Goal: Information Seeking & Learning: Check status

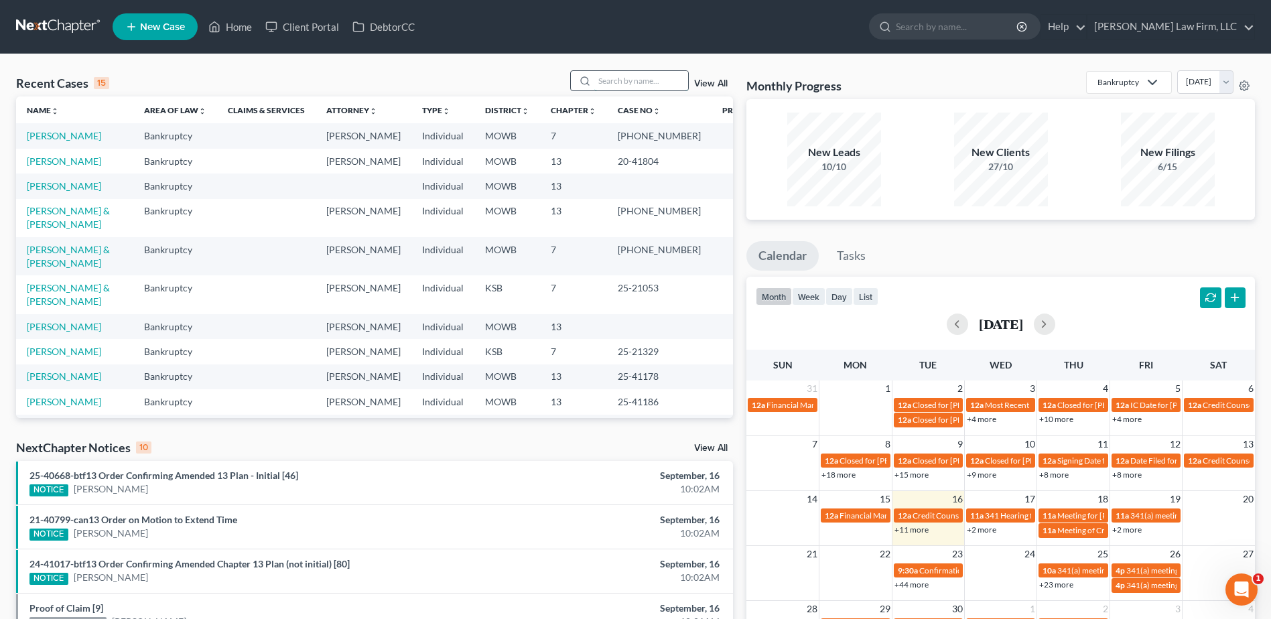
click at [619, 84] on input "search" at bounding box center [641, 80] width 94 height 19
type input "Numan"
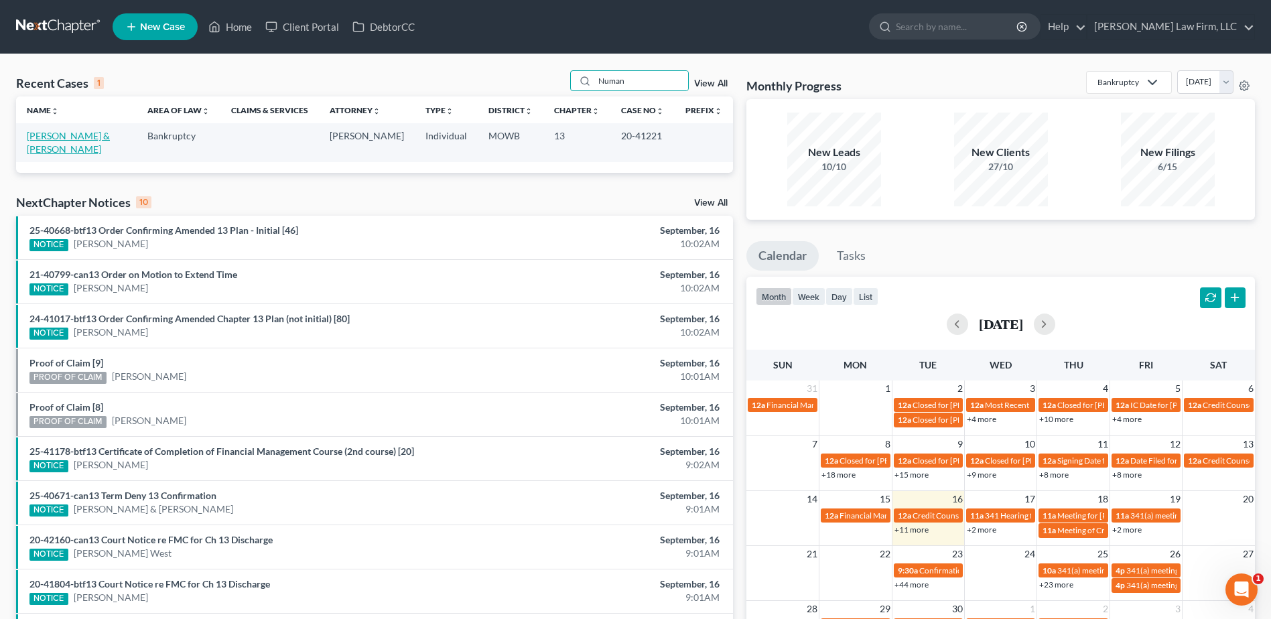
click at [51, 139] on link "[PERSON_NAME] & [PERSON_NAME]" at bounding box center [68, 142] width 83 height 25
select select "6"
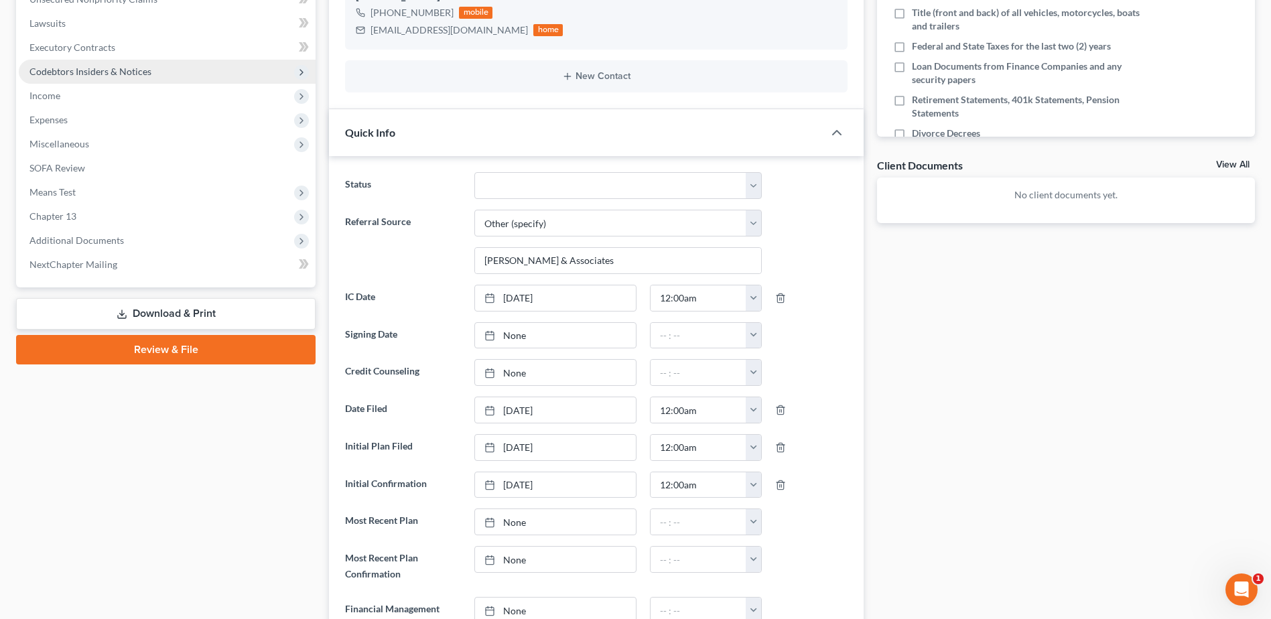
scroll to position [352, 0]
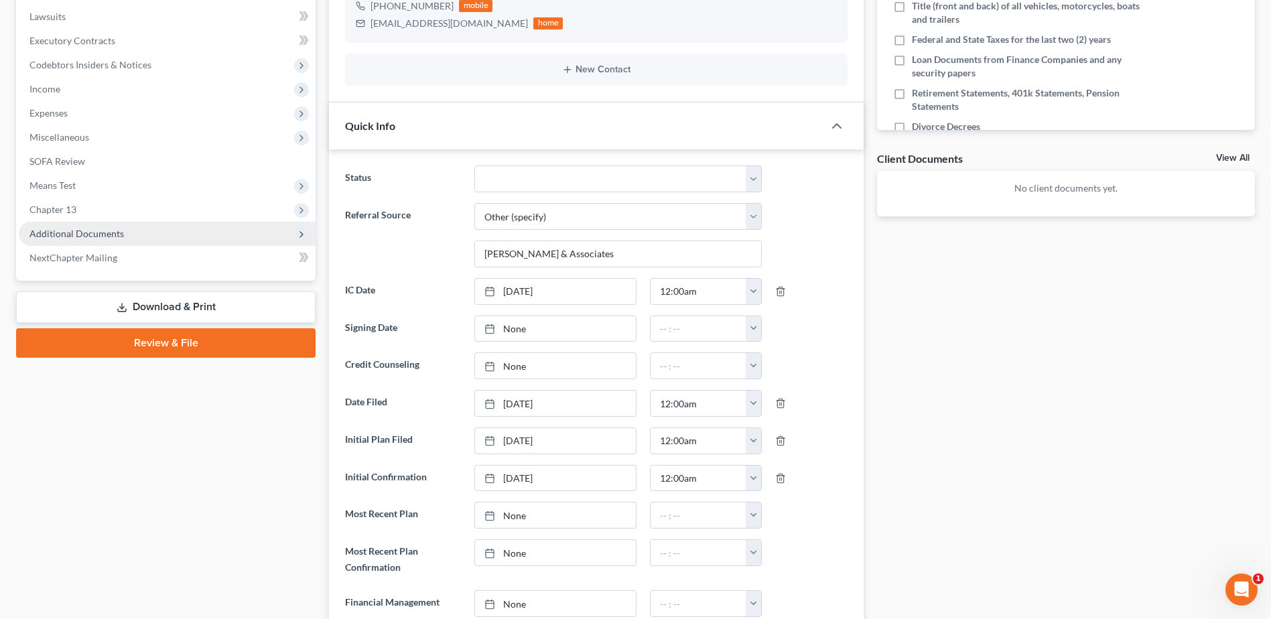
click at [75, 232] on span "Additional Documents" at bounding box center [76, 233] width 94 height 11
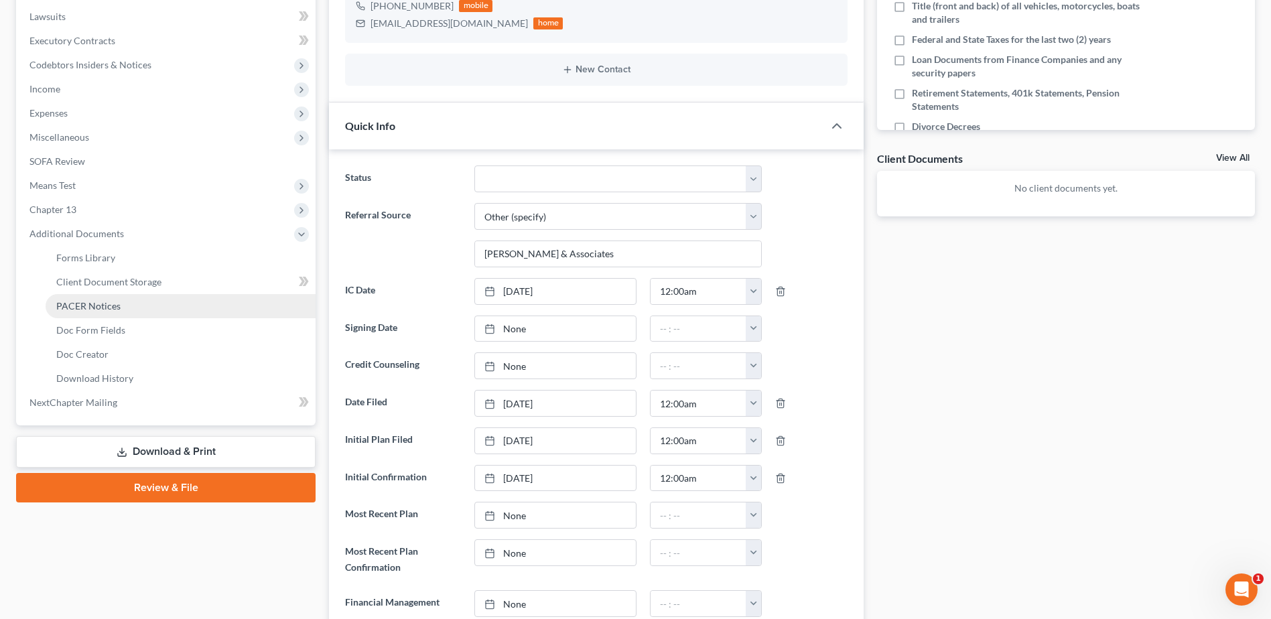
click at [115, 307] on span "PACER Notices" at bounding box center [88, 305] width 64 height 11
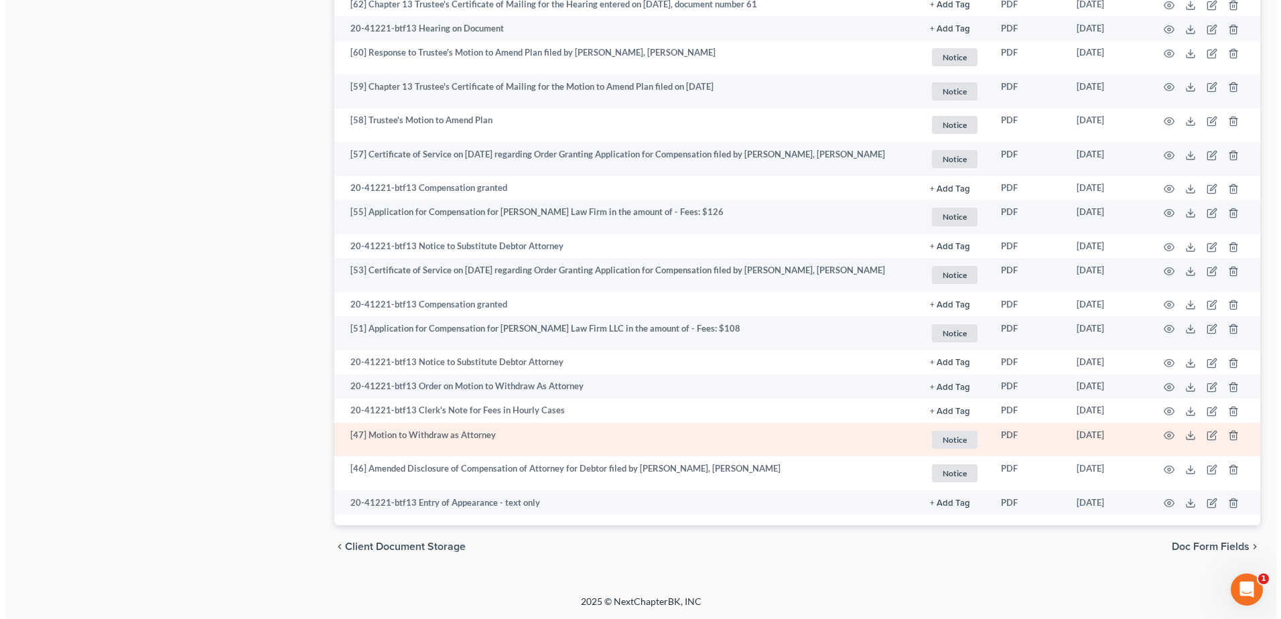
scroll to position [1665, 0]
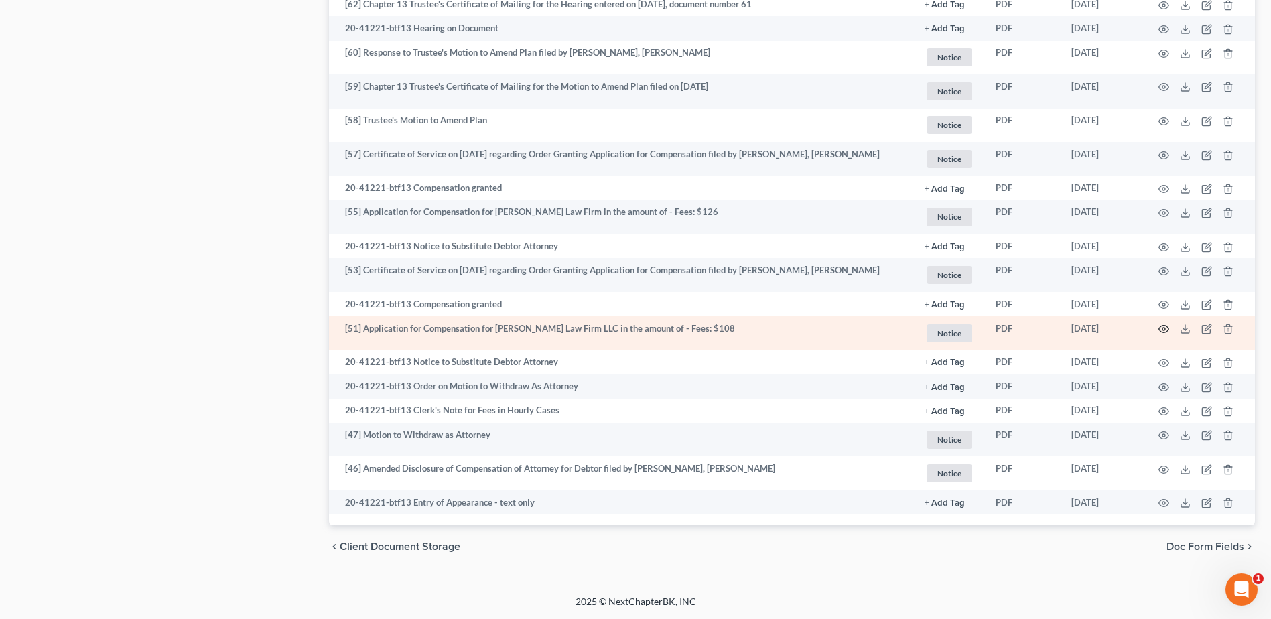
click at [1163, 325] on icon "button" at bounding box center [1163, 329] width 11 height 11
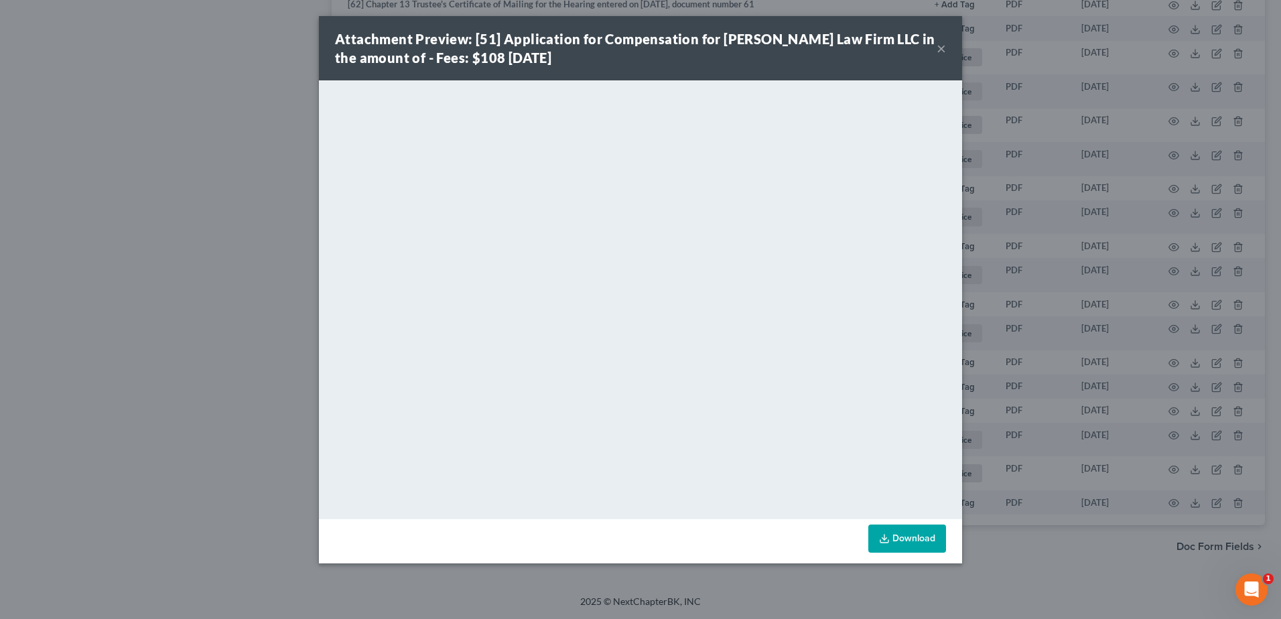
drag, startPoint x: 945, startPoint y: 46, endPoint x: 939, endPoint y: 49, distance: 7.5
click at [945, 46] on button "×" at bounding box center [941, 48] width 9 height 16
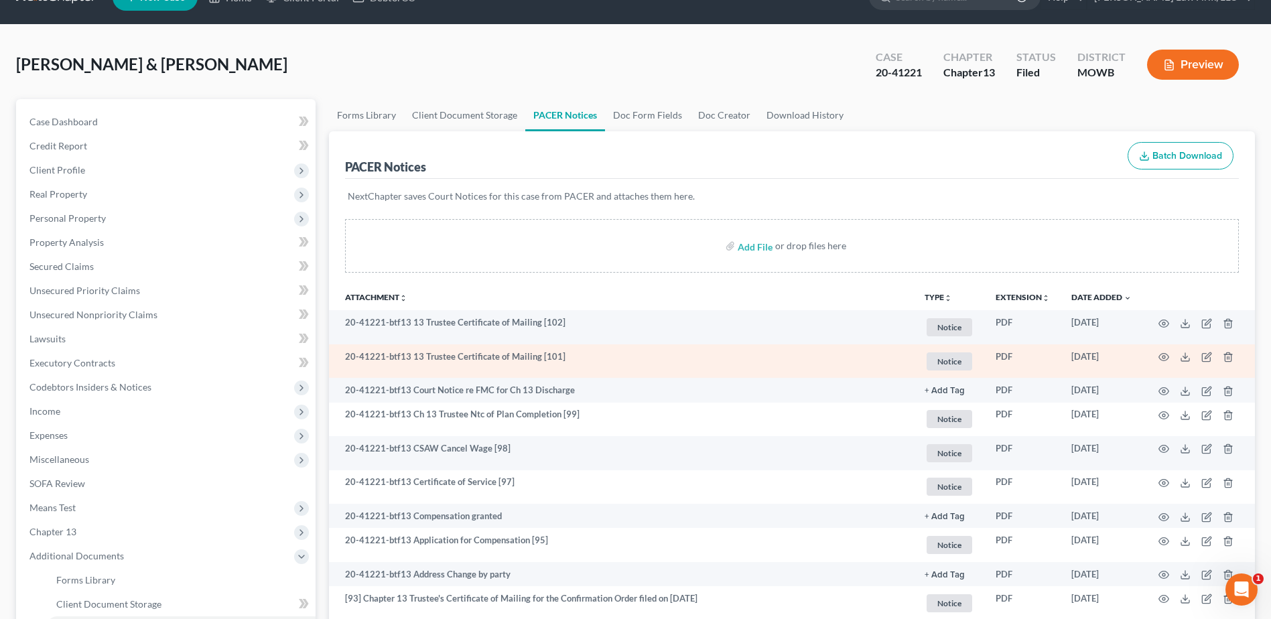
scroll to position [0, 0]
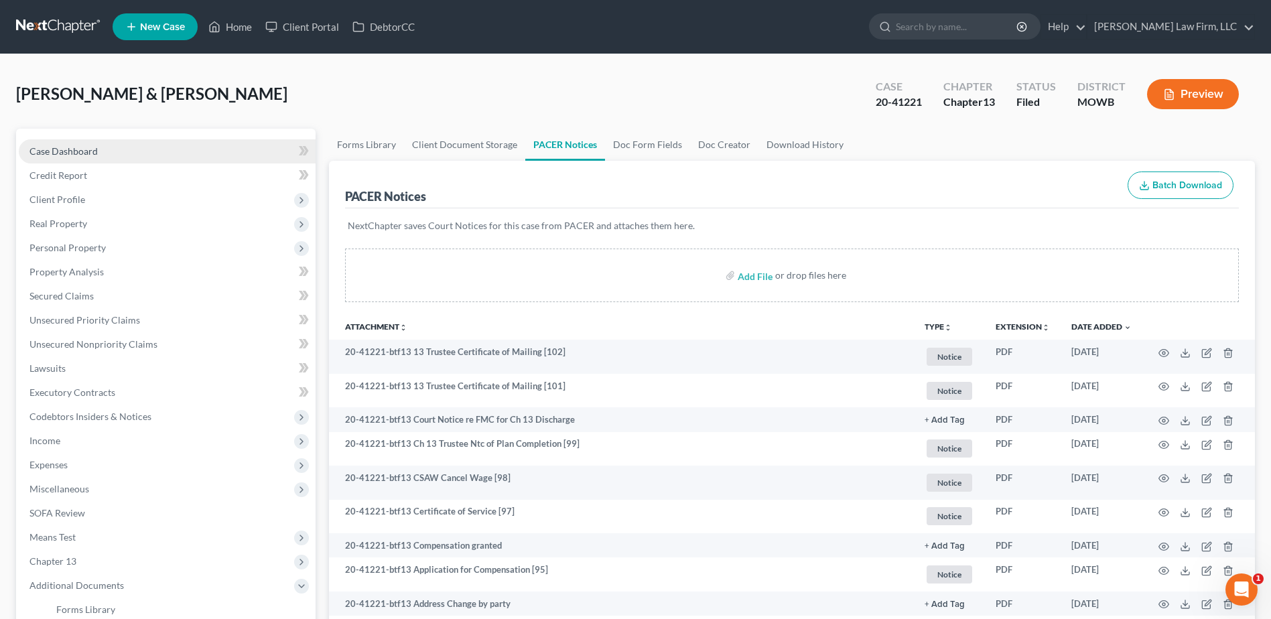
click at [70, 149] on span "Case Dashboard" at bounding box center [63, 150] width 68 height 11
select select "6"
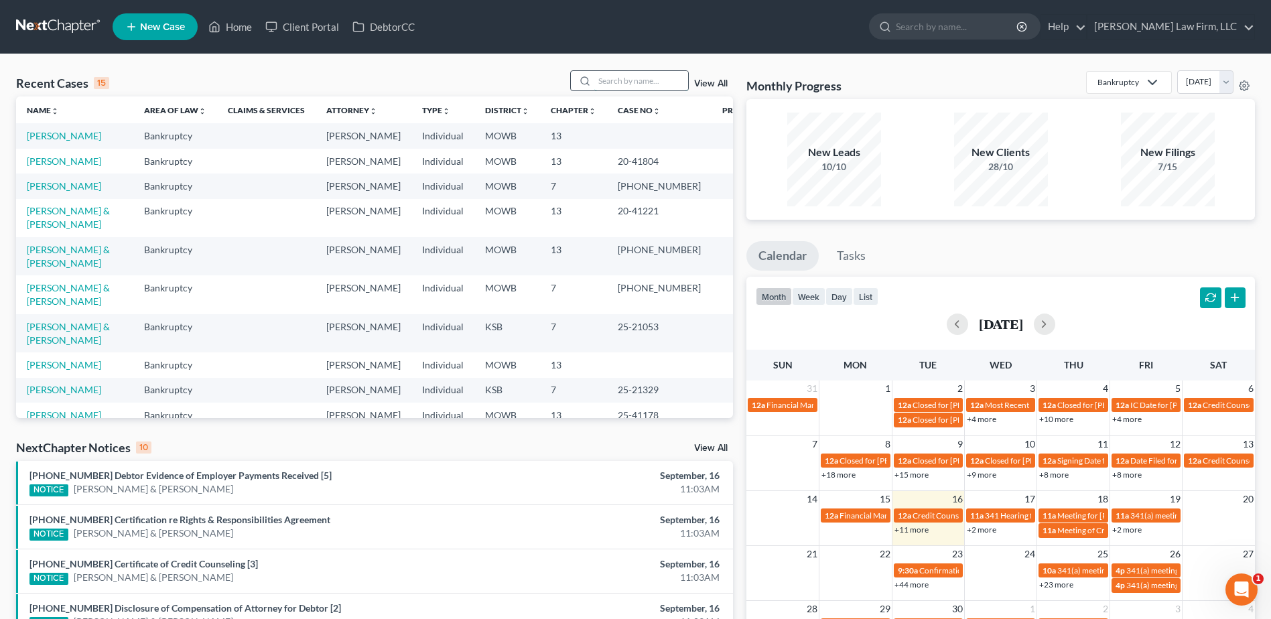
click at [619, 80] on input "search" at bounding box center [641, 80] width 94 height 19
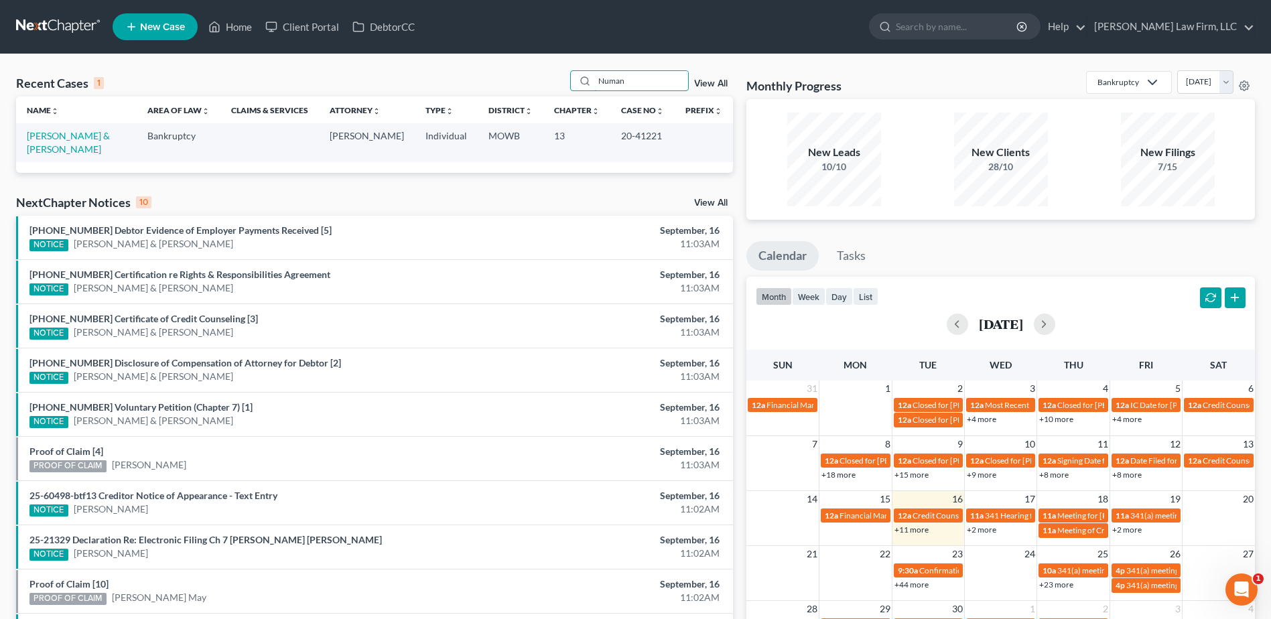
type input "Numan"
click at [718, 84] on link "View All" at bounding box center [710, 83] width 33 height 9
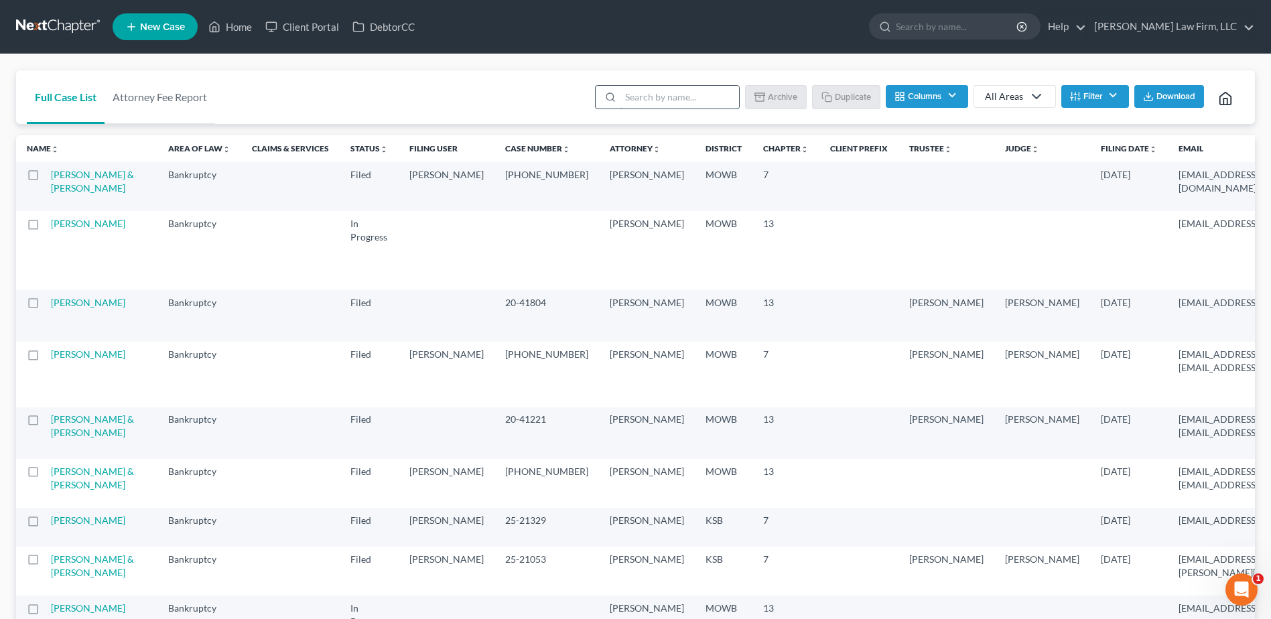
click at [666, 100] on input "search" at bounding box center [679, 97] width 119 height 23
type input "Numan"
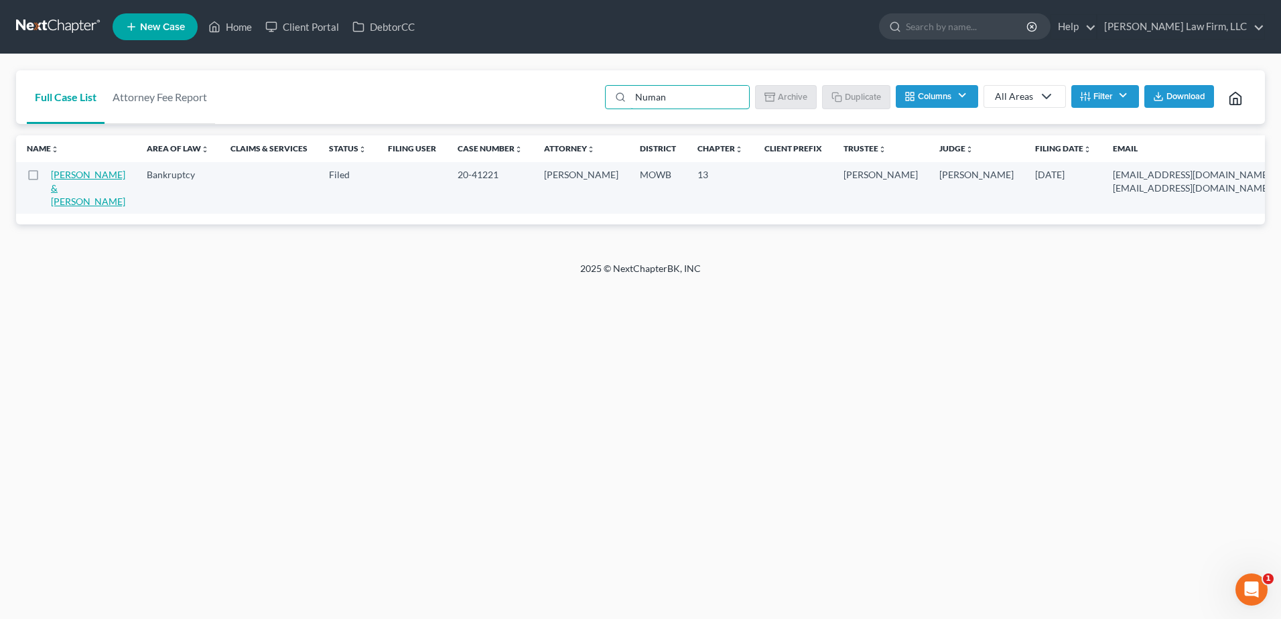
click at [64, 193] on link "[PERSON_NAME] & [PERSON_NAME]" at bounding box center [88, 188] width 74 height 38
select select "6"
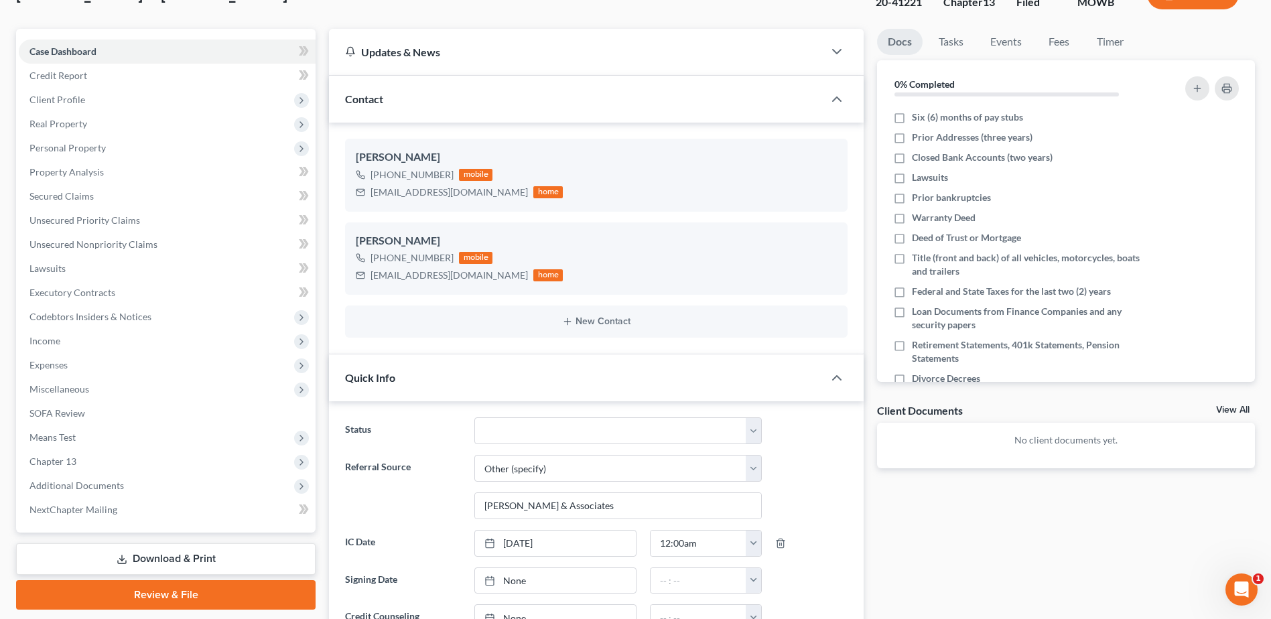
scroll to position [100, 0]
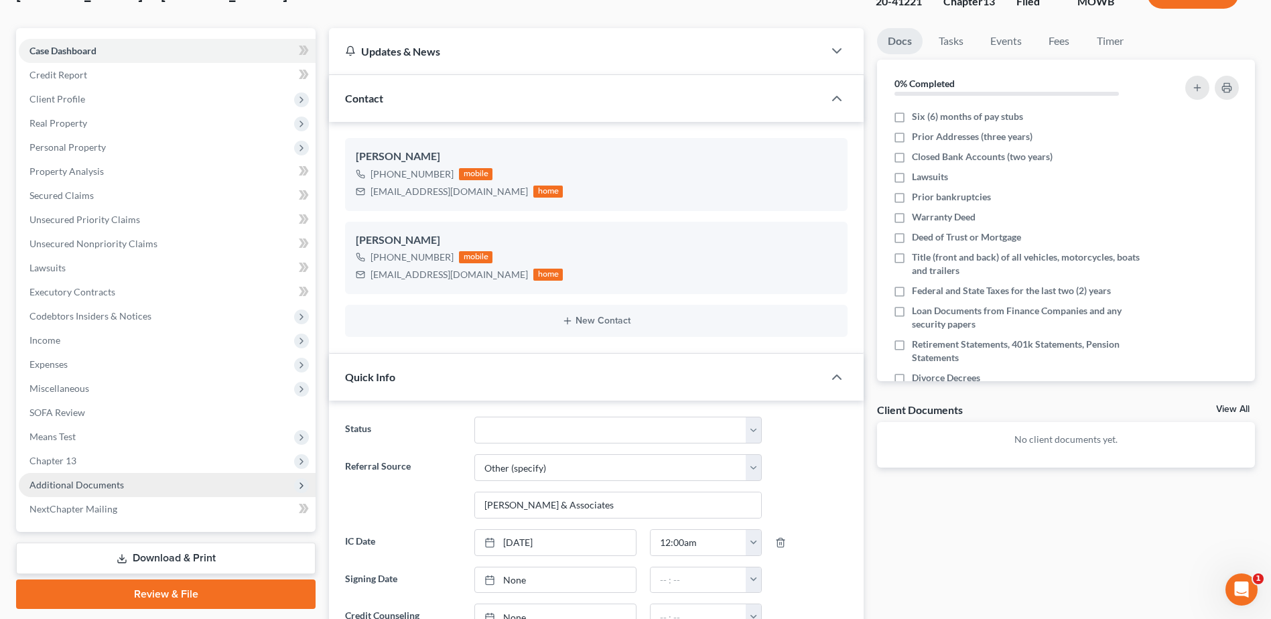
click at [65, 484] on span "Additional Documents" at bounding box center [76, 484] width 94 height 11
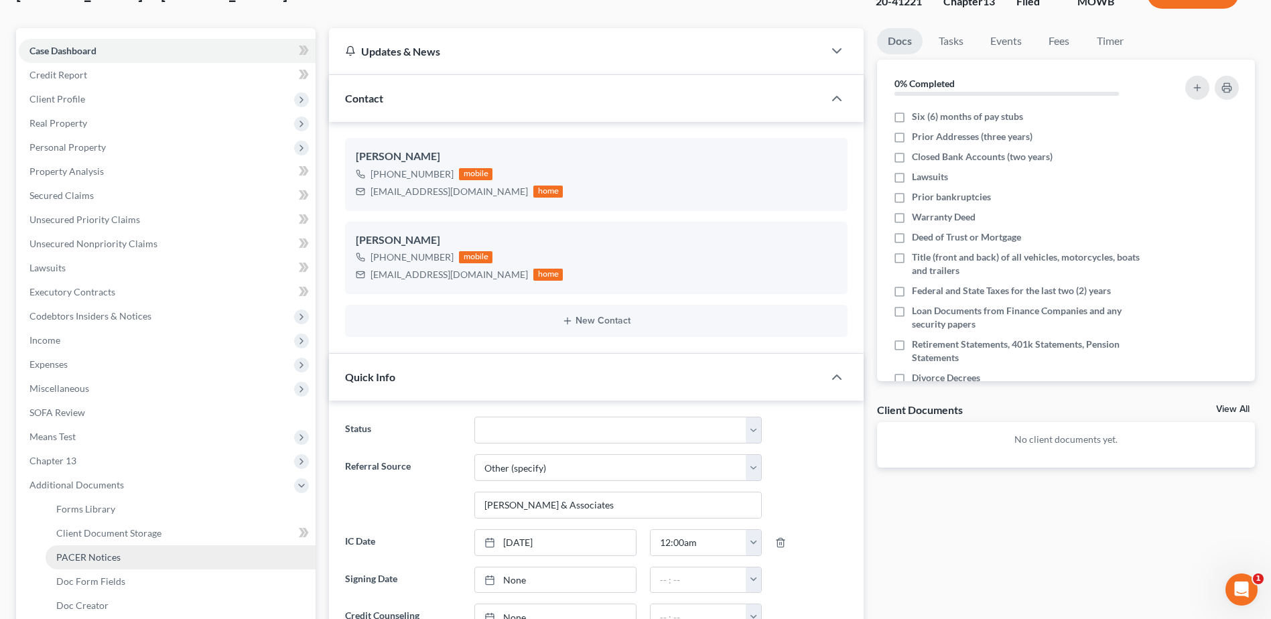
click at [98, 555] on span "PACER Notices" at bounding box center [88, 556] width 64 height 11
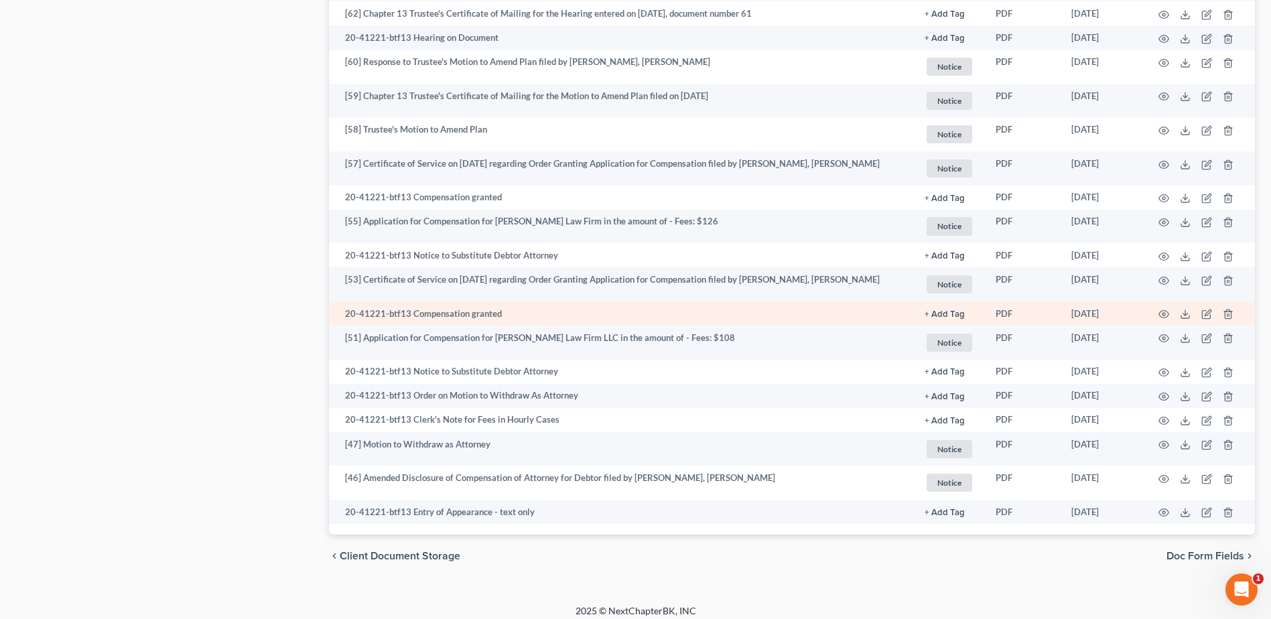
scroll to position [1665, 0]
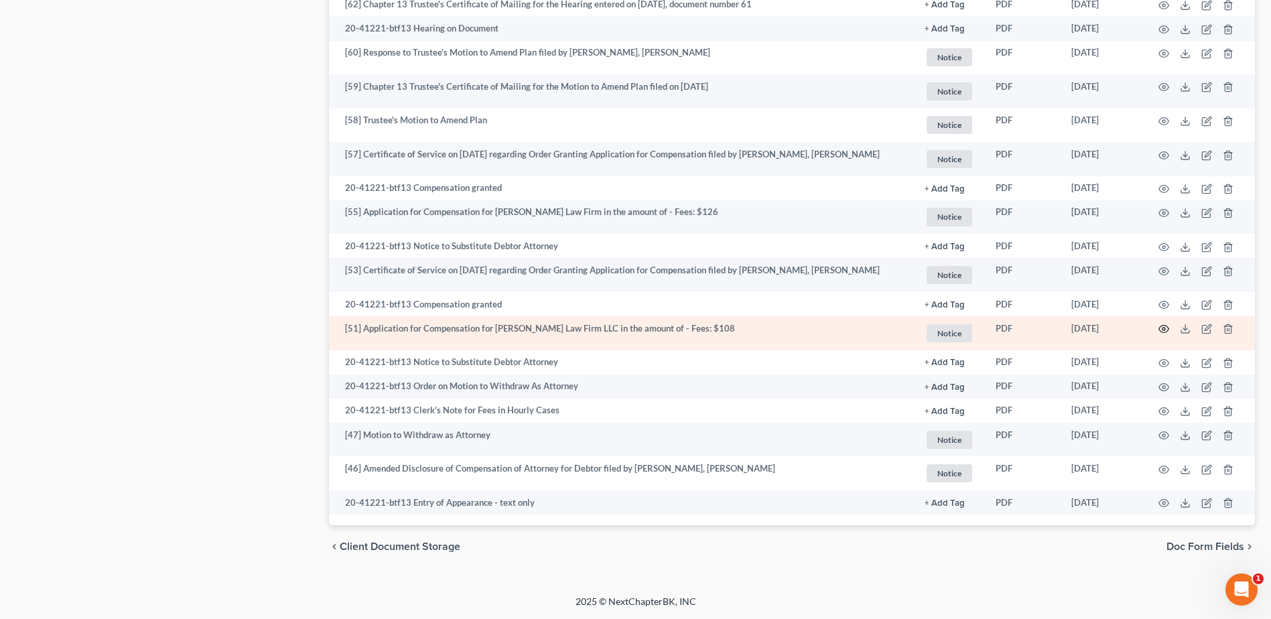
click at [1162, 327] on icon "button" at bounding box center [1163, 329] width 11 height 11
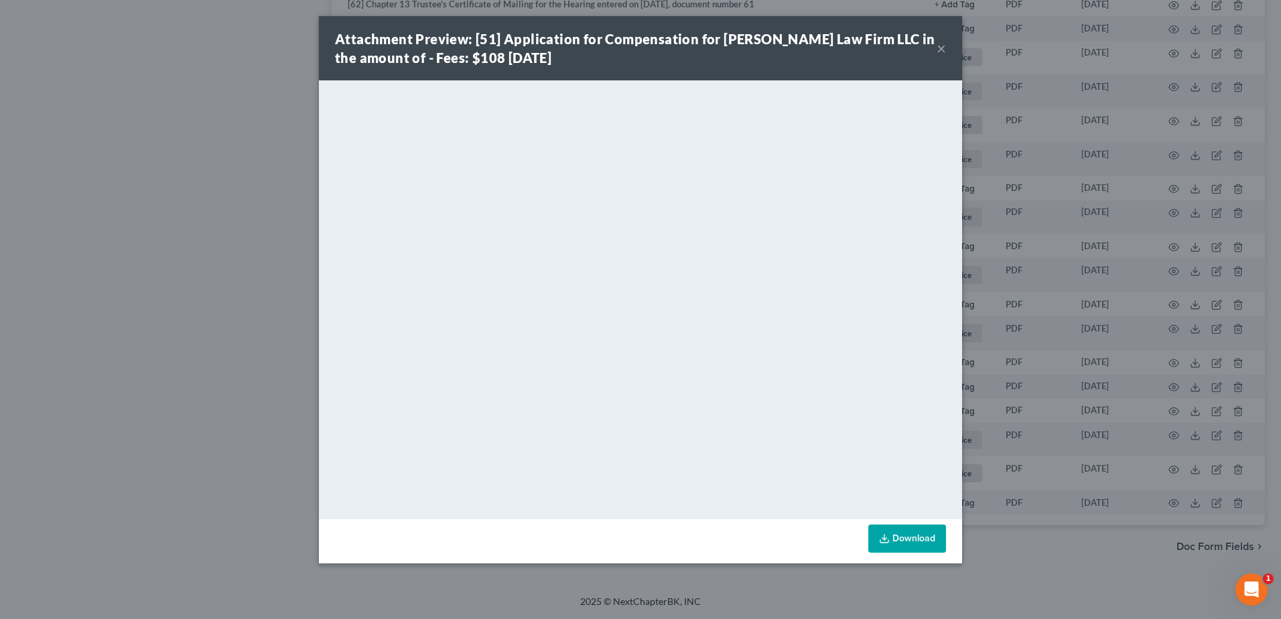
click at [942, 49] on button "×" at bounding box center [941, 48] width 9 height 16
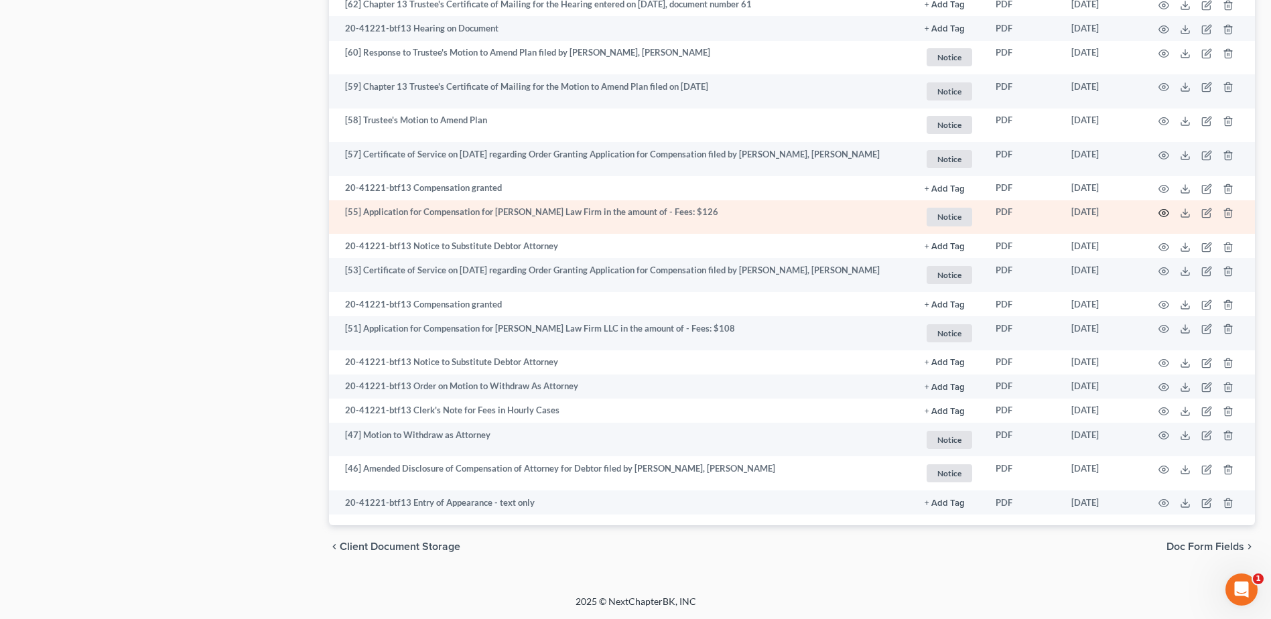
click at [1167, 211] on icon "button" at bounding box center [1163, 213] width 11 height 11
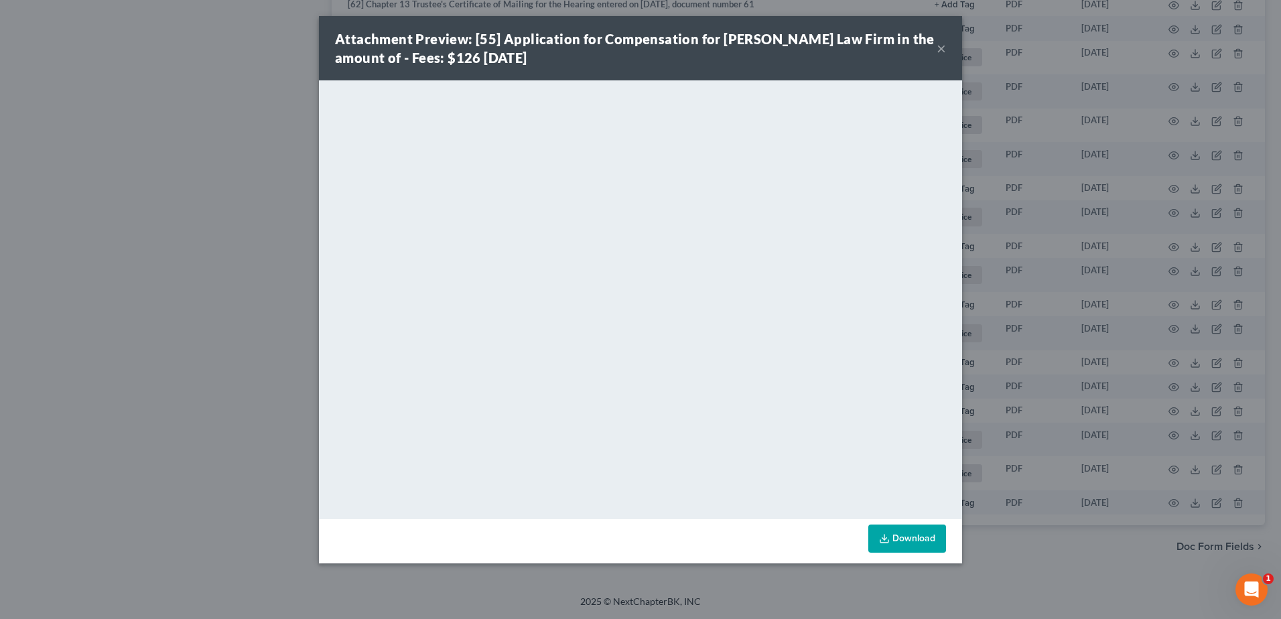
click at [940, 46] on button "×" at bounding box center [941, 48] width 9 height 16
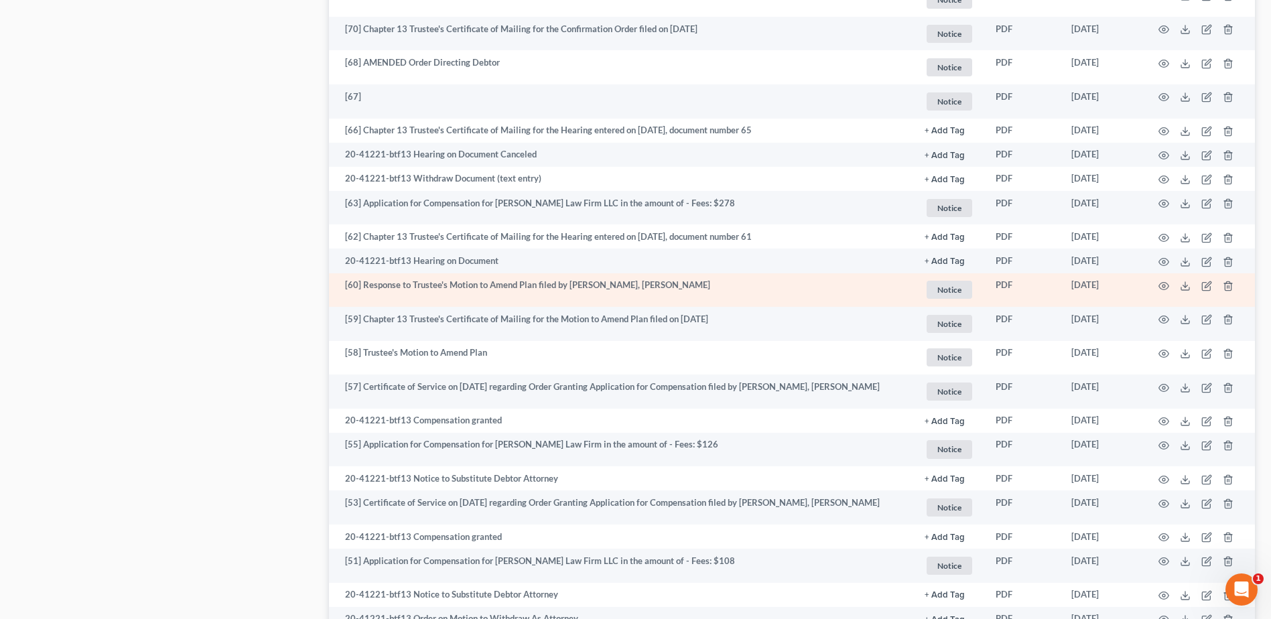
scroll to position [1414, 0]
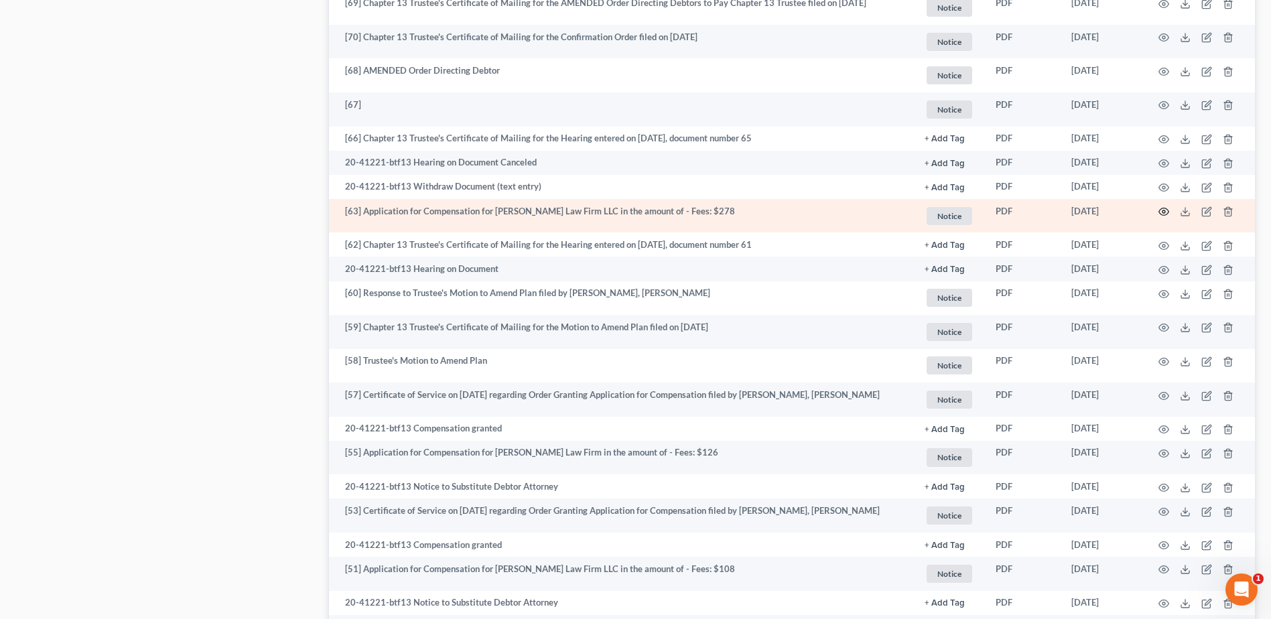
click at [1161, 217] on icon "button" at bounding box center [1163, 211] width 11 height 11
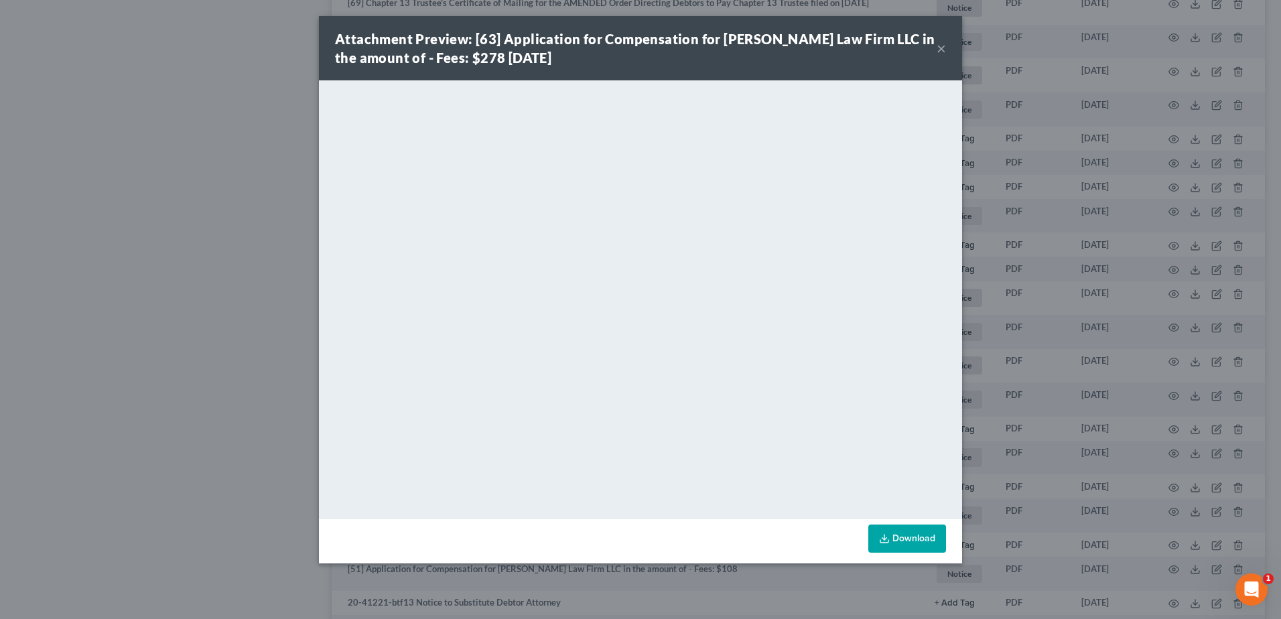
click at [941, 47] on button "×" at bounding box center [941, 48] width 9 height 16
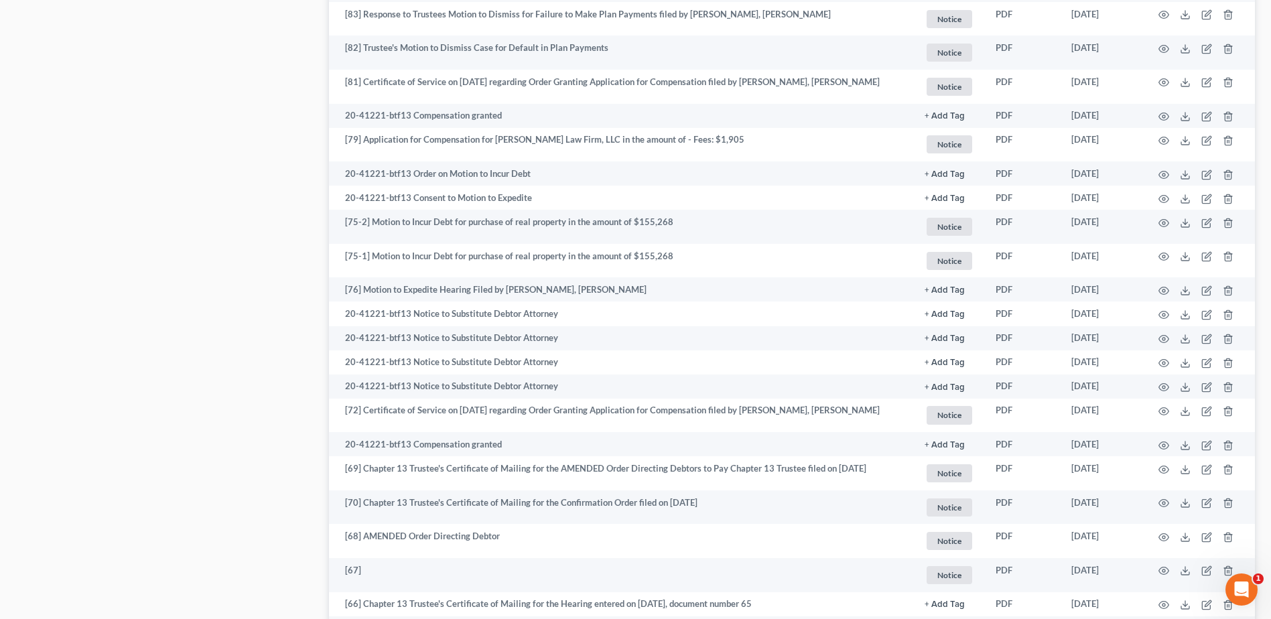
scroll to position [928, 0]
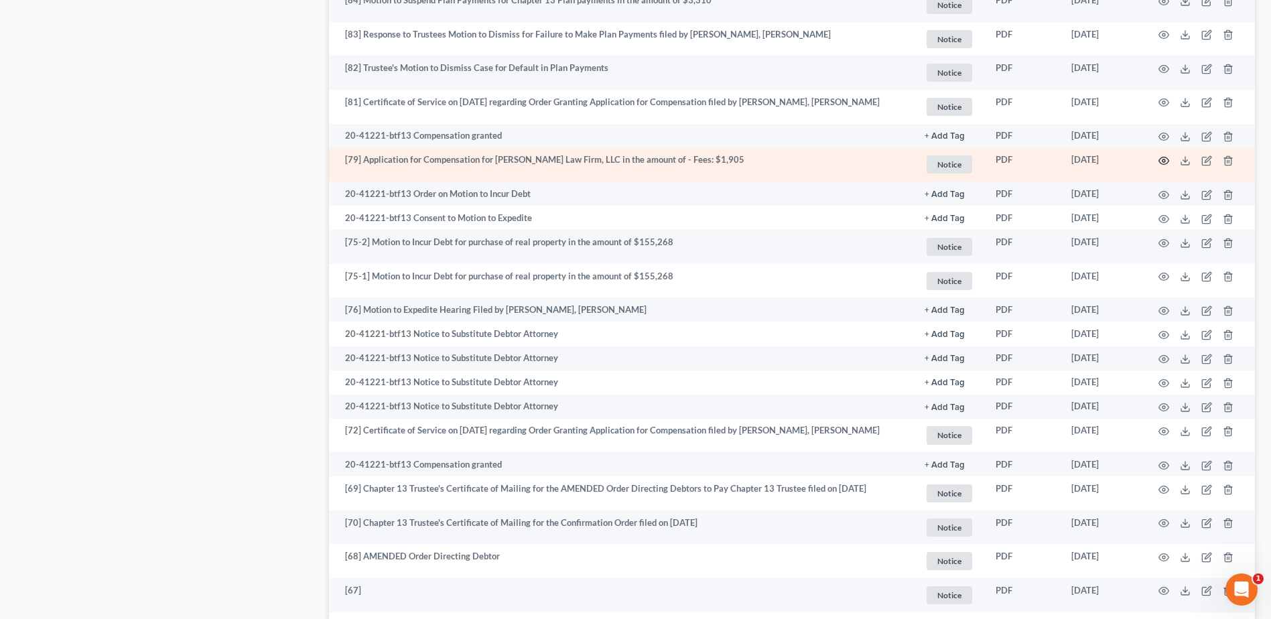
click at [1161, 159] on icon "button" at bounding box center [1163, 160] width 11 height 11
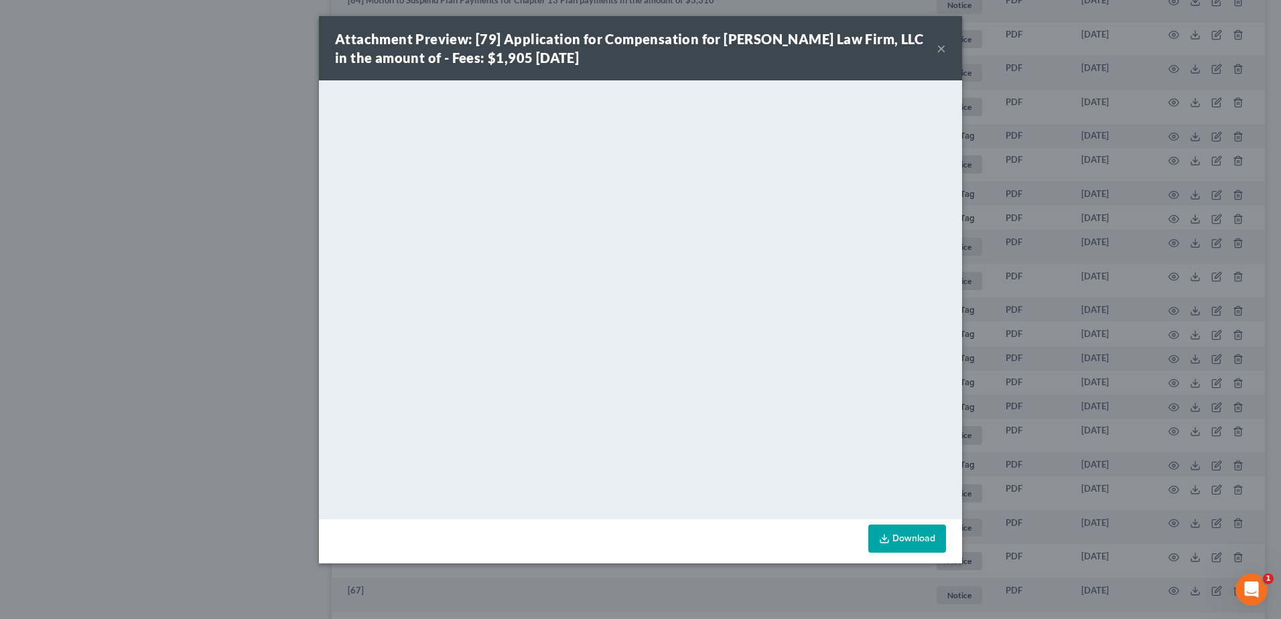
click at [937, 46] on button "×" at bounding box center [941, 48] width 9 height 16
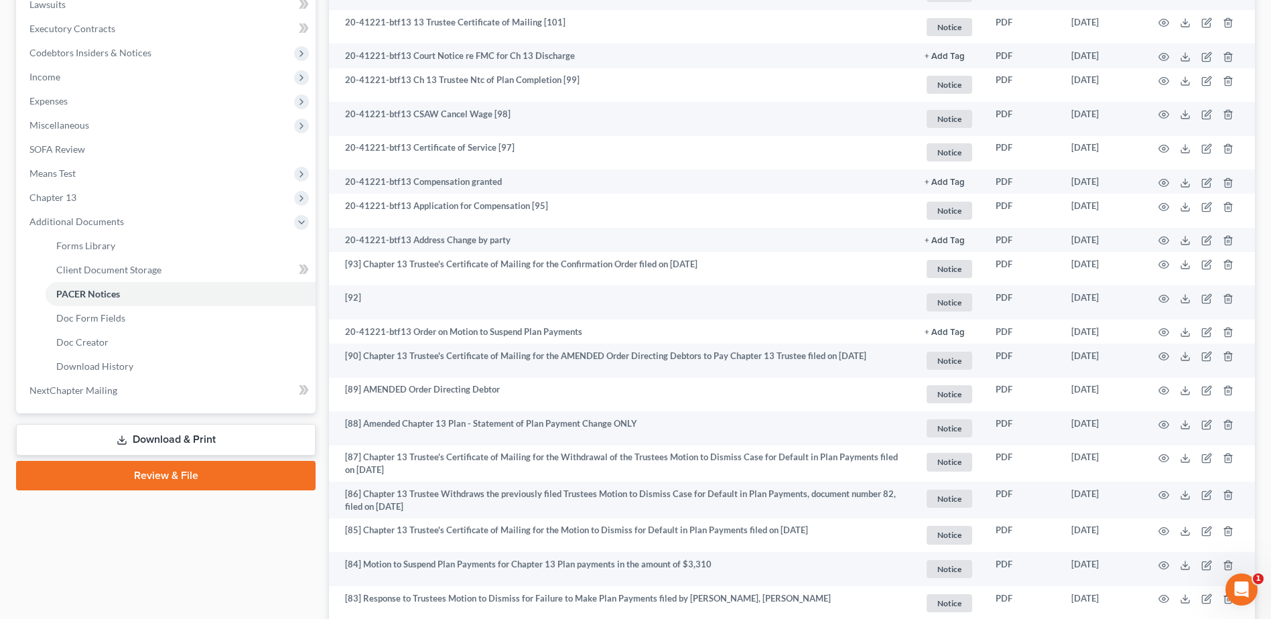
scroll to position [358, 0]
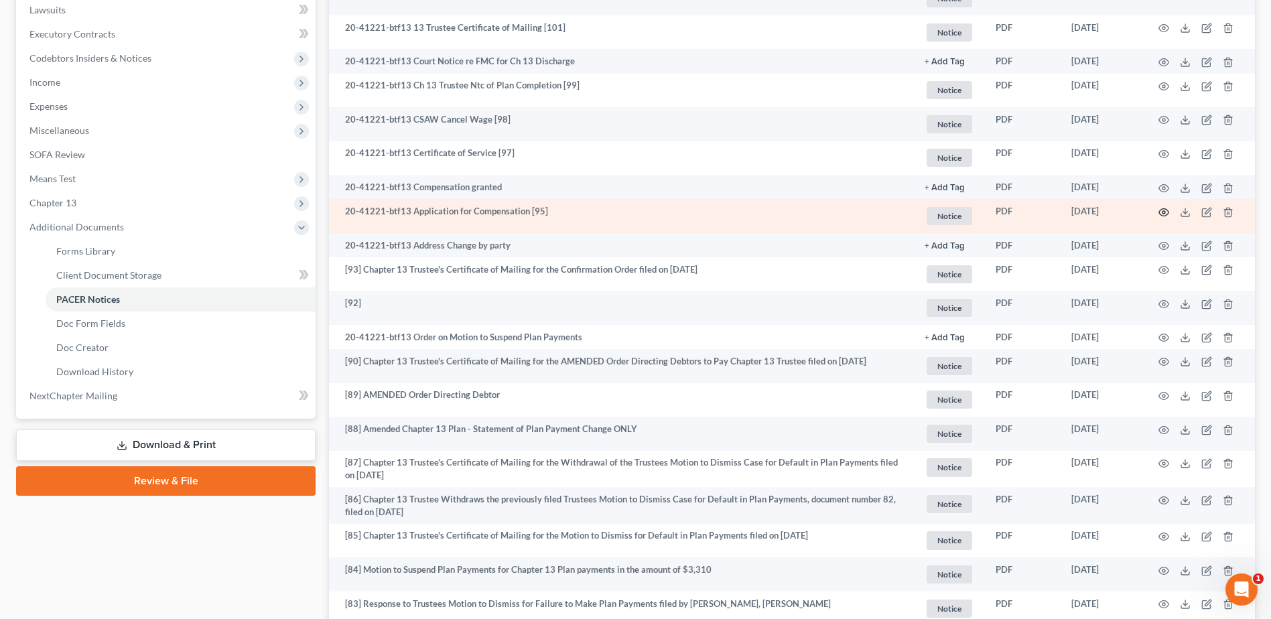
click at [1166, 210] on icon "button" at bounding box center [1163, 212] width 11 height 11
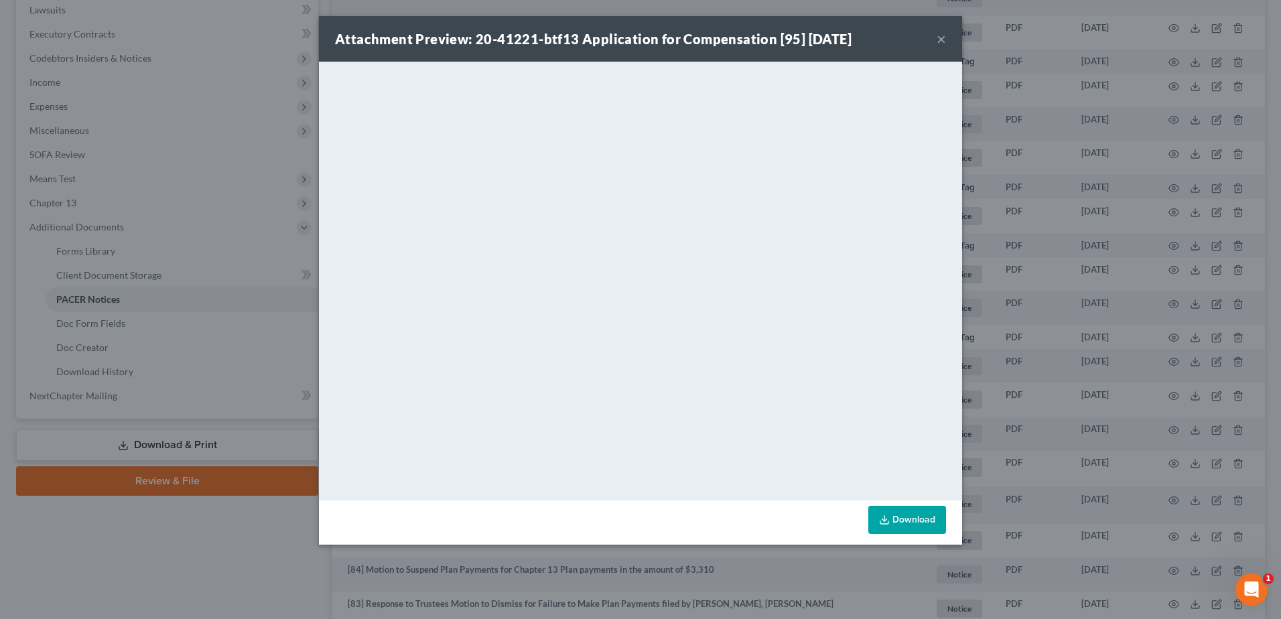
click at [943, 36] on button "×" at bounding box center [941, 39] width 9 height 16
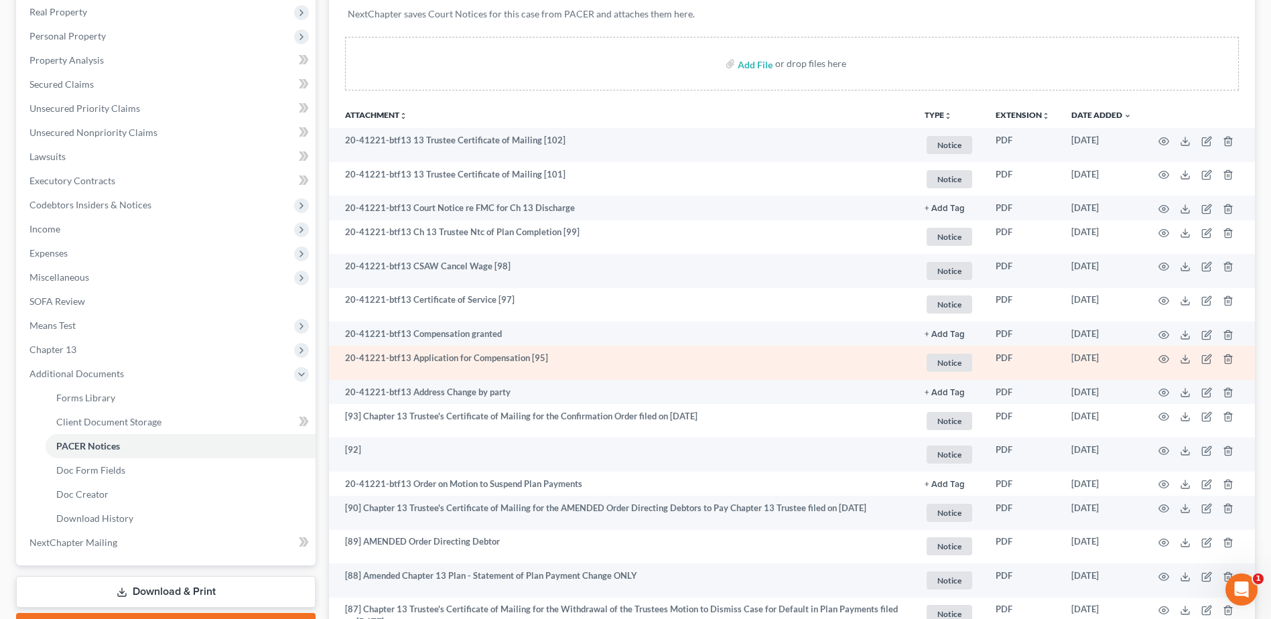
scroll to position [208, 0]
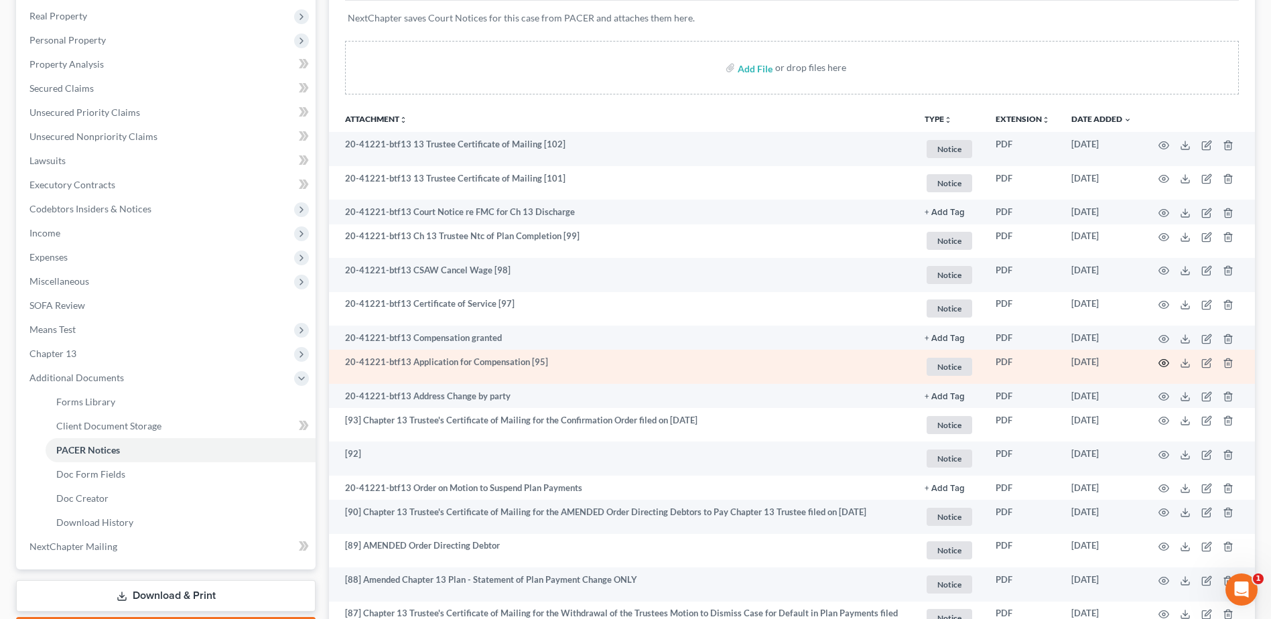
click at [1162, 360] on icon "button" at bounding box center [1163, 363] width 11 height 11
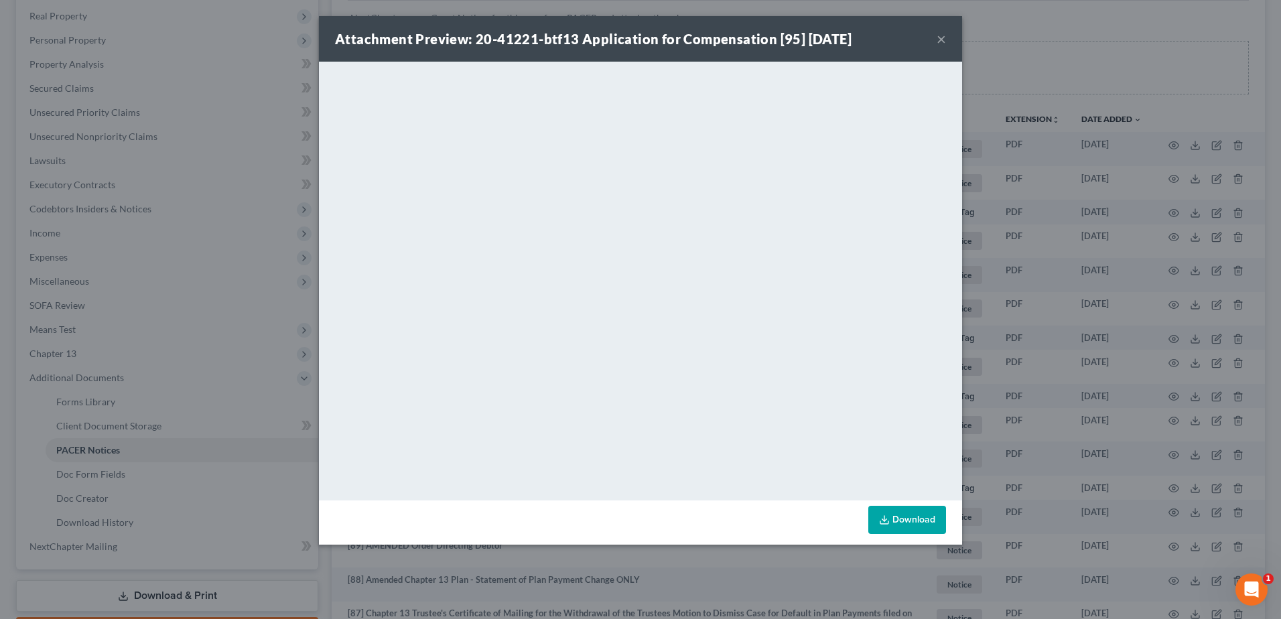
click at [941, 44] on button "×" at bounding box center [941, 39] width 9 height 16
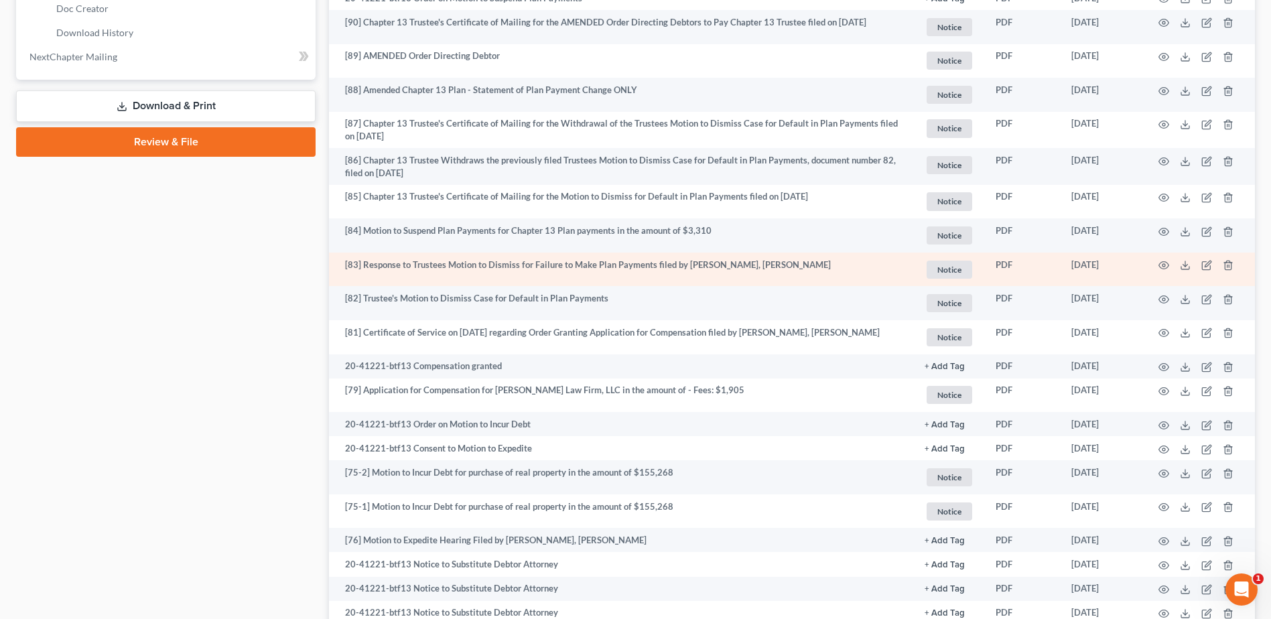
scroll to position [727, 0]
